Goal: Information Seeking & Learning: Learn about a topic

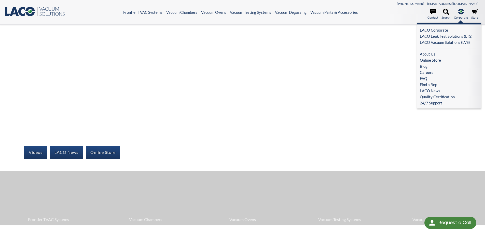
click at [454, 35] on link "LACO Leak Test Solutions (LTS)" at bounding box center [448, 36] width 56 height 6
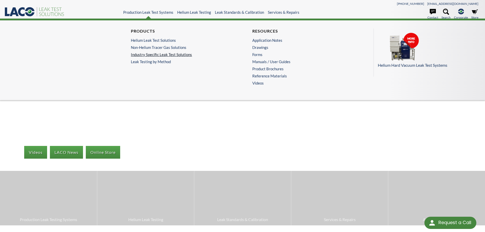
drag, startPoint x: 154, startPoint y: 12, endPoint x: 136, endPoint y: 56, distance: 47.7
click at [136, 56] on link "Industry Specific Leak Test Solutions" at bounding box center [180, 54] width 99 height 5
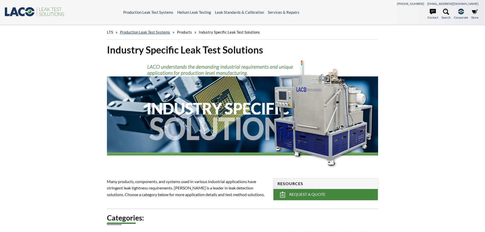
select select "Language Translate Widget"
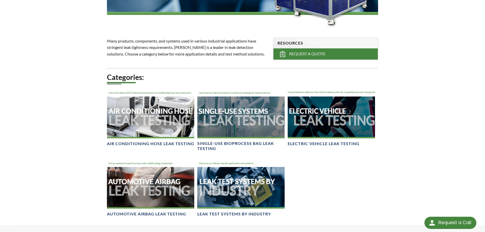
scroll to position [153, 0]
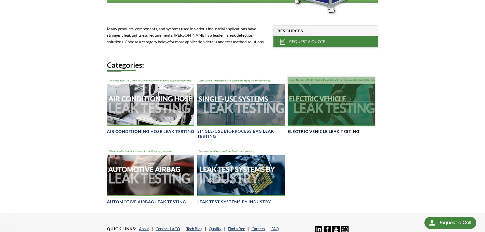
click at [306, 101] on div at bounding box center [331, 101] width 87 height 49
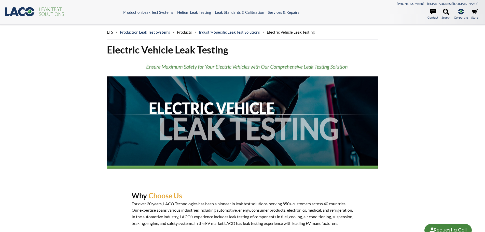
select select "Language Translate Widget"
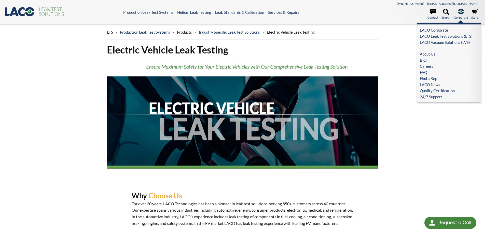
click at [423, 60] on link "Blog" at bounding box center [448, 60] width 56 height 6
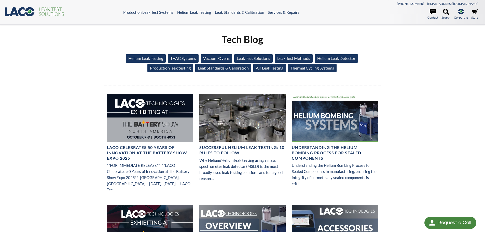
click at [286, 57] on link "Leak Test Methods" at bounding box center [294, 58] width 38 height 8
click at [156, 59] on link "Helium Leak Testing" at bounding box center [146, 58] width 40 height 8
click at [181, 70] on link "Production leak testing" at bounding box center [170, 68] width 46 height 8
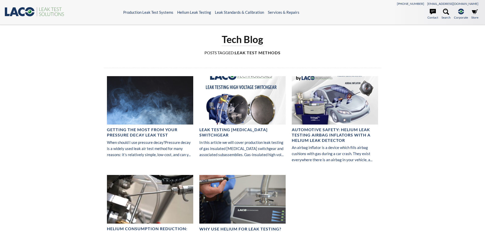
select select "Language Translate Widget"
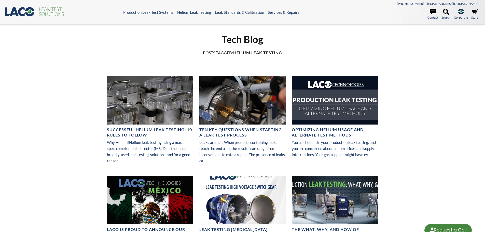
select select "Language Translate Widget"
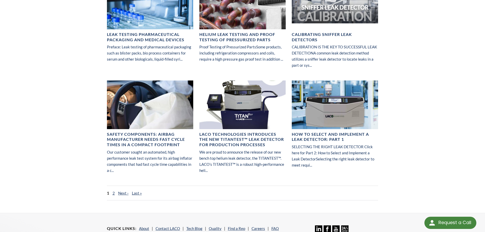
scroll to position [331, 0]
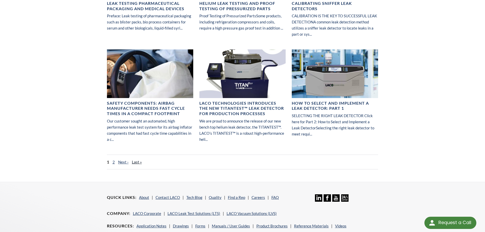
click at [134, 162] on link "Last »" at bounding box center [137, 162] width 10 height 5
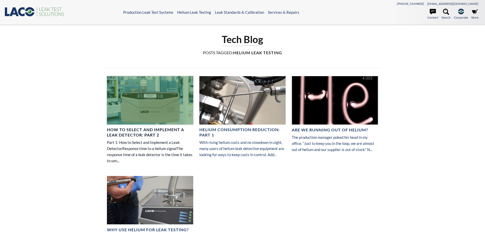
select select "Language Translate Widget"
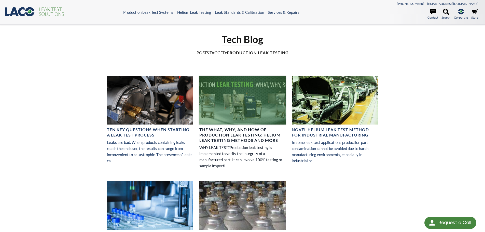
click at [225, 137] on h4 "The What, Why, and How of Production Leak Testing: Helium Leak Testing Methods …" at bounding box center [242, 135] width 86 height 16
